Goal: Task Accomplishment & Management: Complete application form

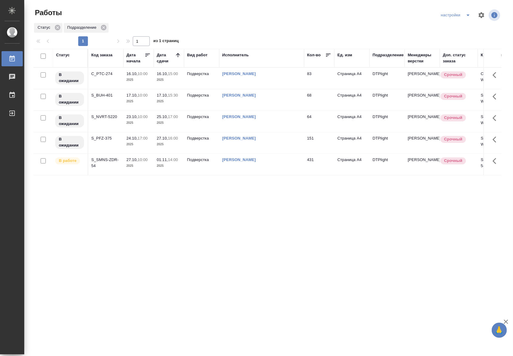
click at [148, 162] on span "27.10, 10:00" at bounding box center [138, 160] width 24 height 6
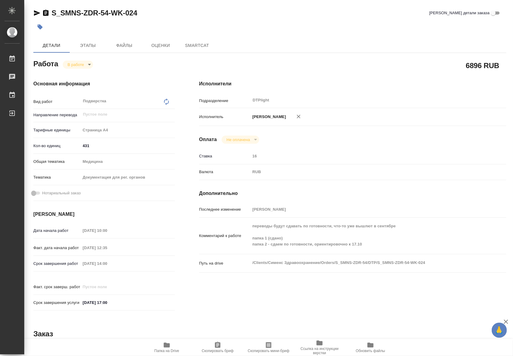
type textarea "x"
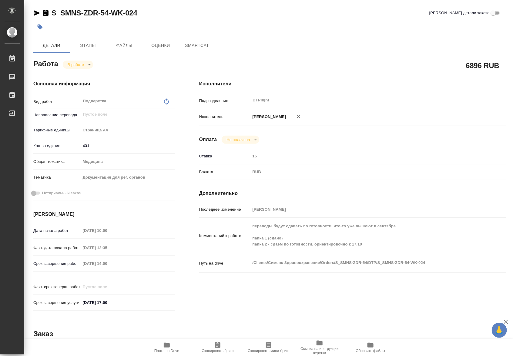
type textarea "x"
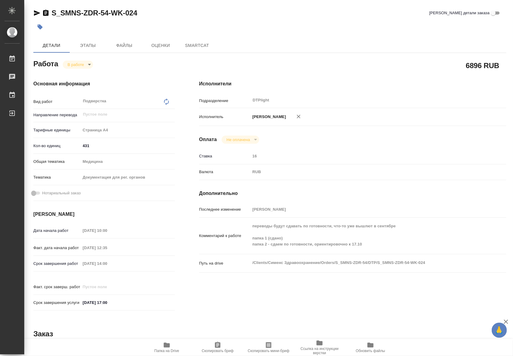
type textarea "x"
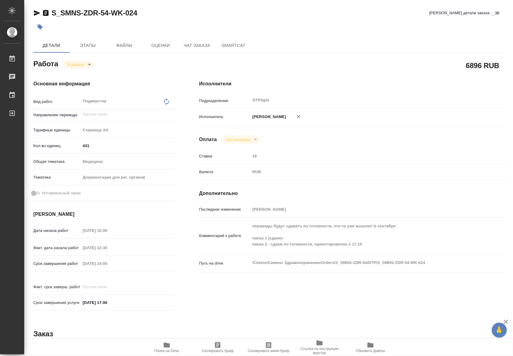
type textarea "x"
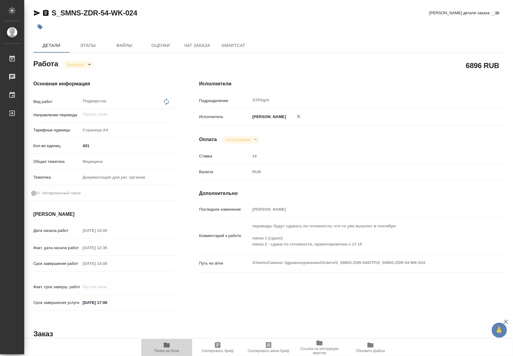
click at [175, 346] on span "Папка на Drive" at bounding box center [167, 348] width 44 height 12
type textarea "x"
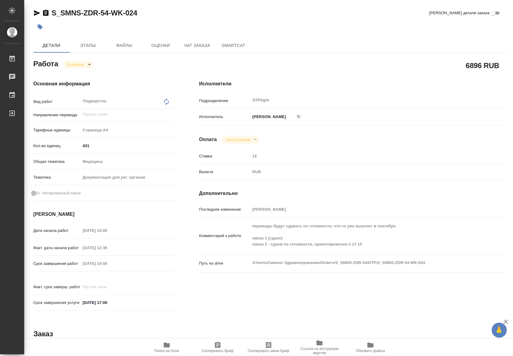
type textarea "x"
